Goal: Find specific page/section: Locate a particular part of the current website

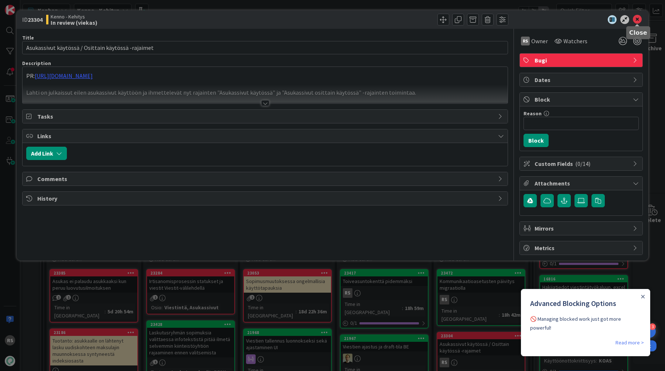
click at [634, 20] on icon at bounding box center [637, 19] width 9 height 9
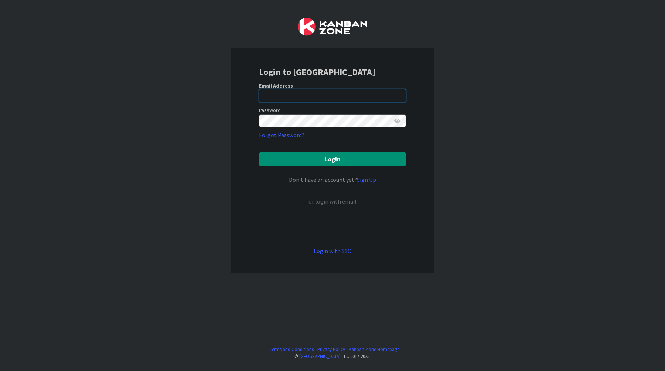
click at [355, 94] on input "email" at bounding box center [332, 95] width 147 height 13
click at [0, 371] on com-1password-button at bounding box center [0, 371] width 0 height 0
type input "[EMAIL_ADDRESS][DOMAIN_NAME]"
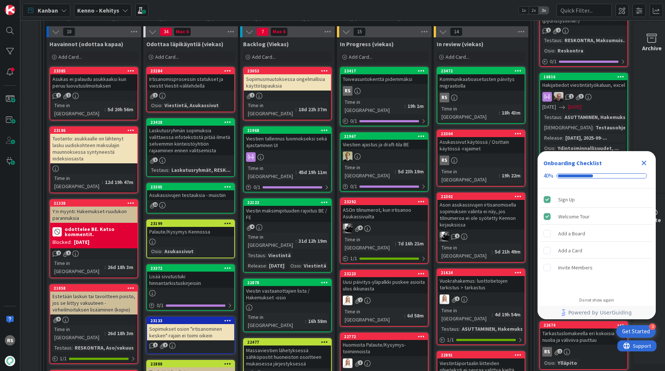
click at [644, 163] on icon "Close Checklist" at bounding box center [644, 163] width 5 height 5
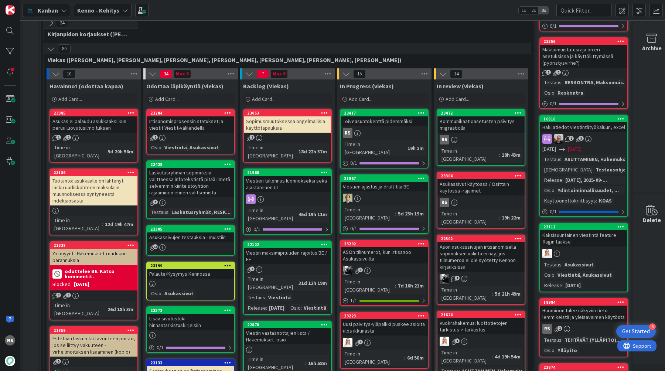
scroll to position [158, 0]
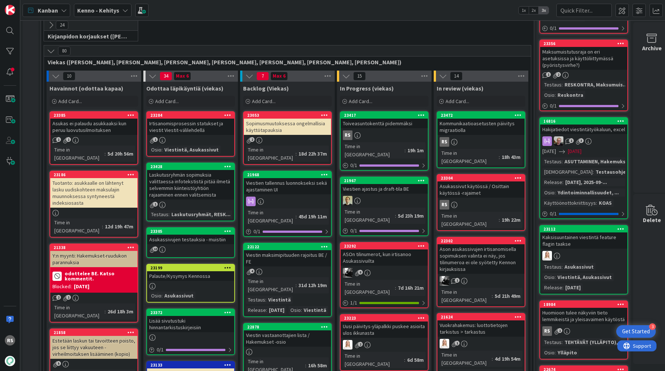
click at [391, 129] on link "23417 Toiveasuntokenttä pidemmäksi RS Time in [GEOGRAPHIC_DATA] : 19h 1m 0 / 1" at bounding box center [384, 140] width 89 height 59
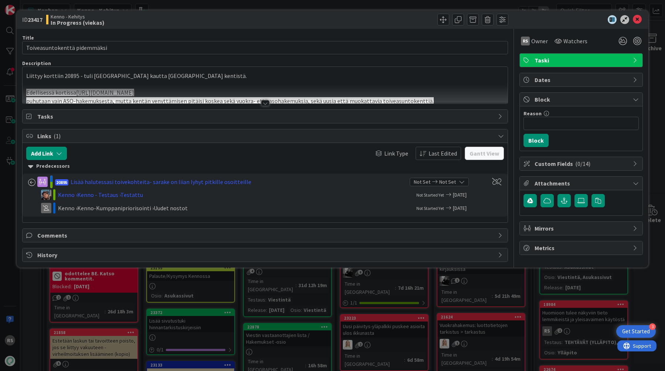
click at [263, 103] on div at bounding box center [265, 103] width 8 height 6
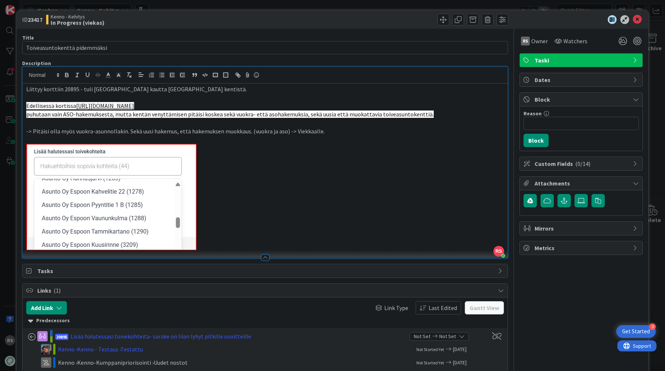
click at [320, 132] on p "-> Pitäisi olla myös vuokra-asunnollakin. Sekä uusi hakemus, että hakemuksen mu…" at bounding box center [265, 131] width 478 height 8
click at [636, 17] on icon at bounding box center [637, 19] width 9 height 9
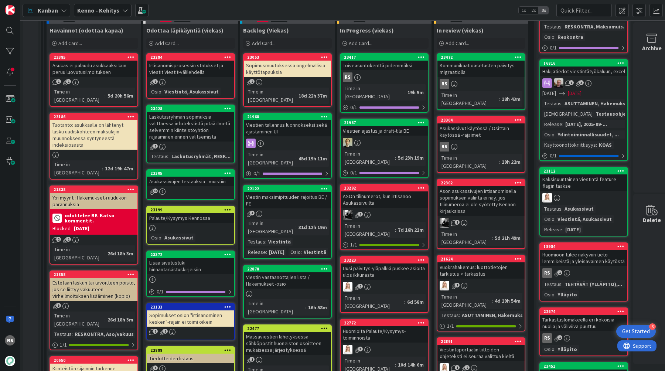
scroll to position [195, 0]
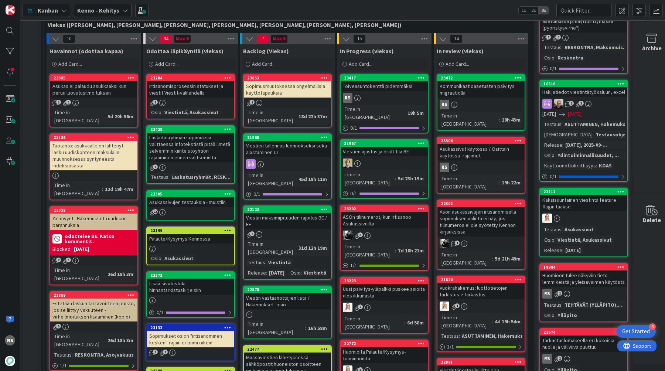
click at [201, 246] on div at bounding box center [190, 249] width 87 height 6
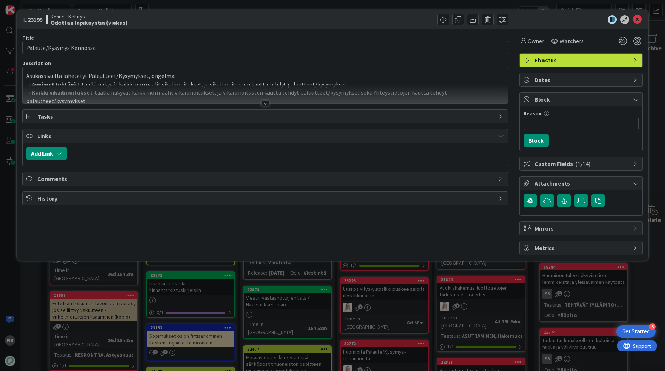
click at [266, 105] on div at bounding box center [265, 103] width 8 height 6
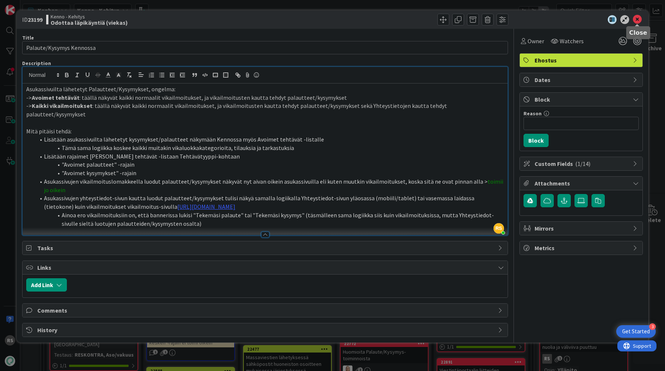
click at [638, 20] on icon at bounding box center [637, 19] width 9 height 9
